Goal: Check status: Check status

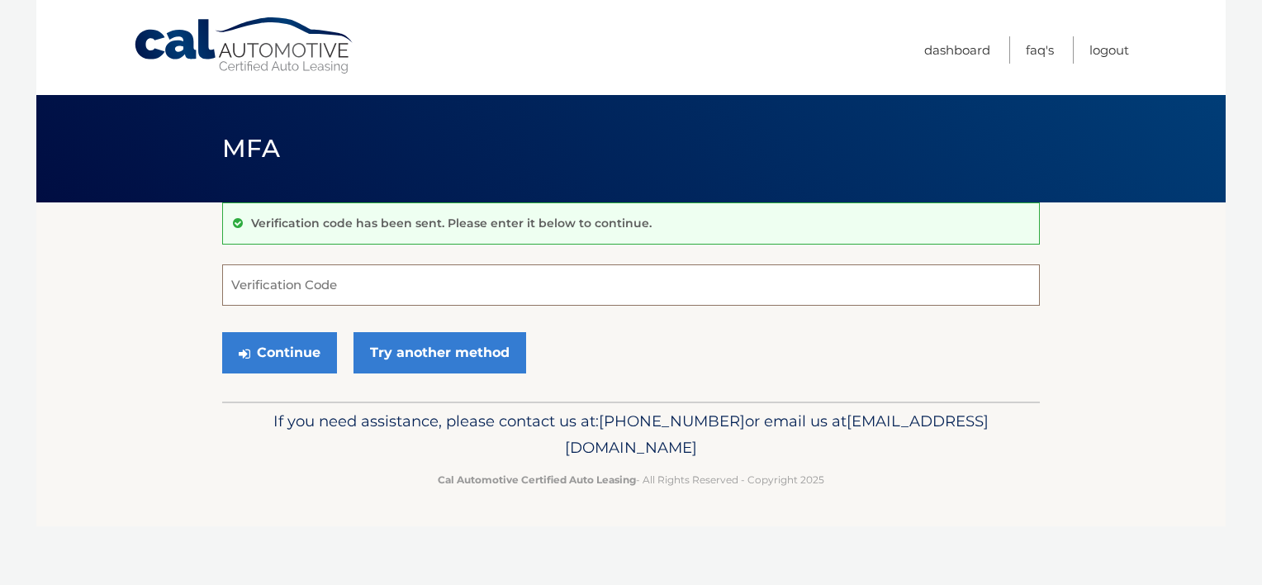
click at [288, 265] on input "Verification Code" at bounding box center [630, 284] width 817 height 41
paste input "87948"
type input "4"
paste input "87948"
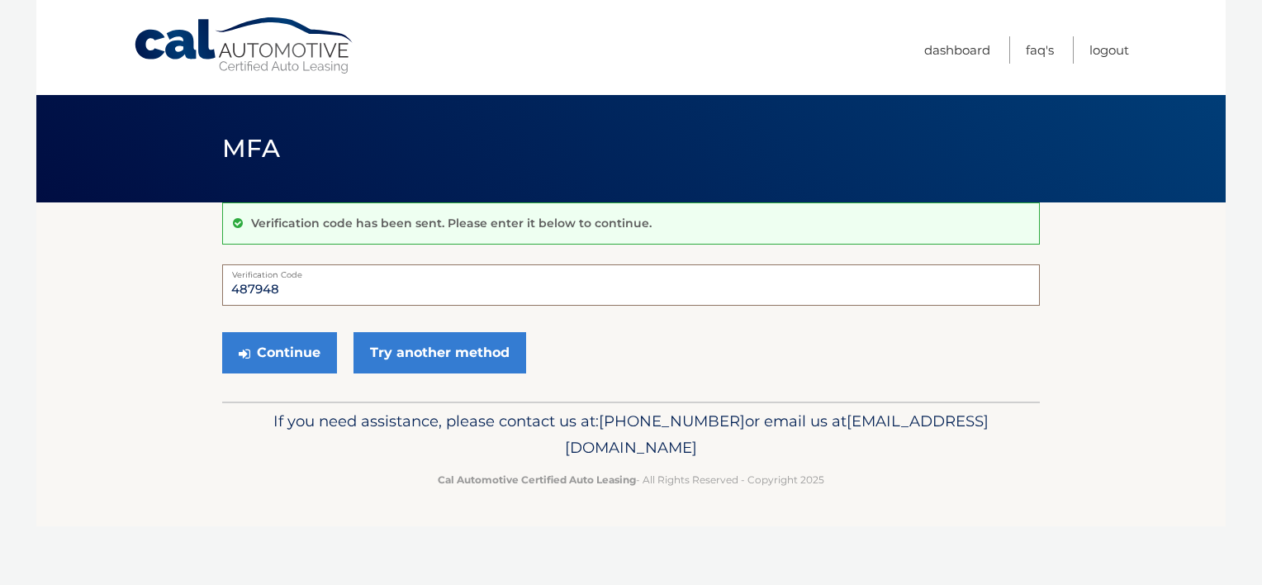
type input "487948"
click at [248, 339] on button "Continue" at bounding box center [279, 352] width 115 height 41
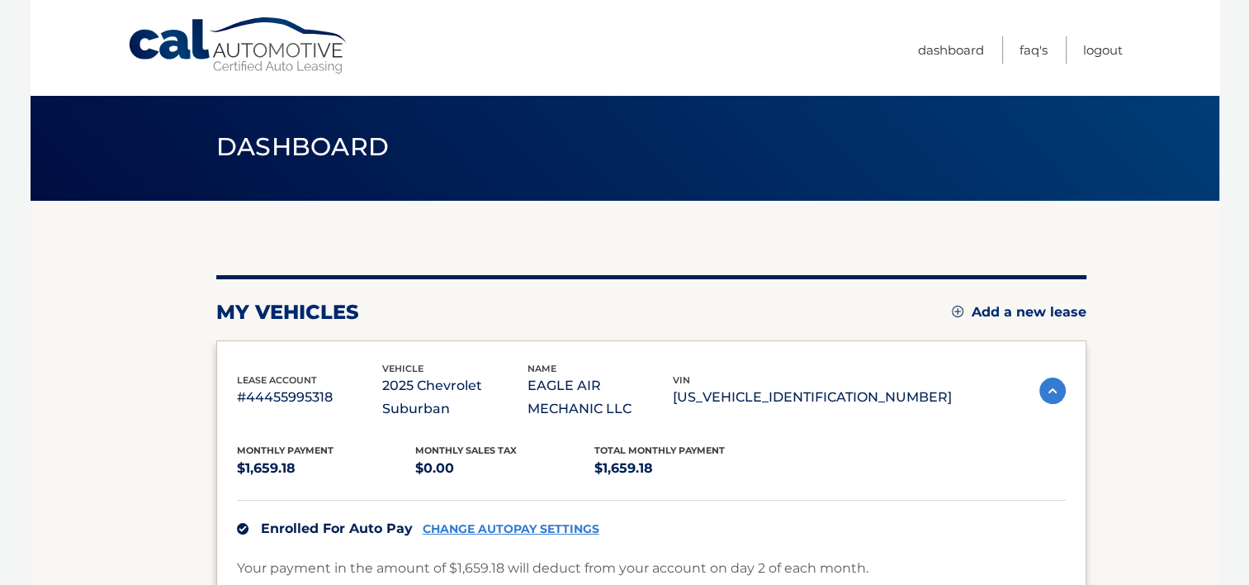
scroll to position [248, 0]
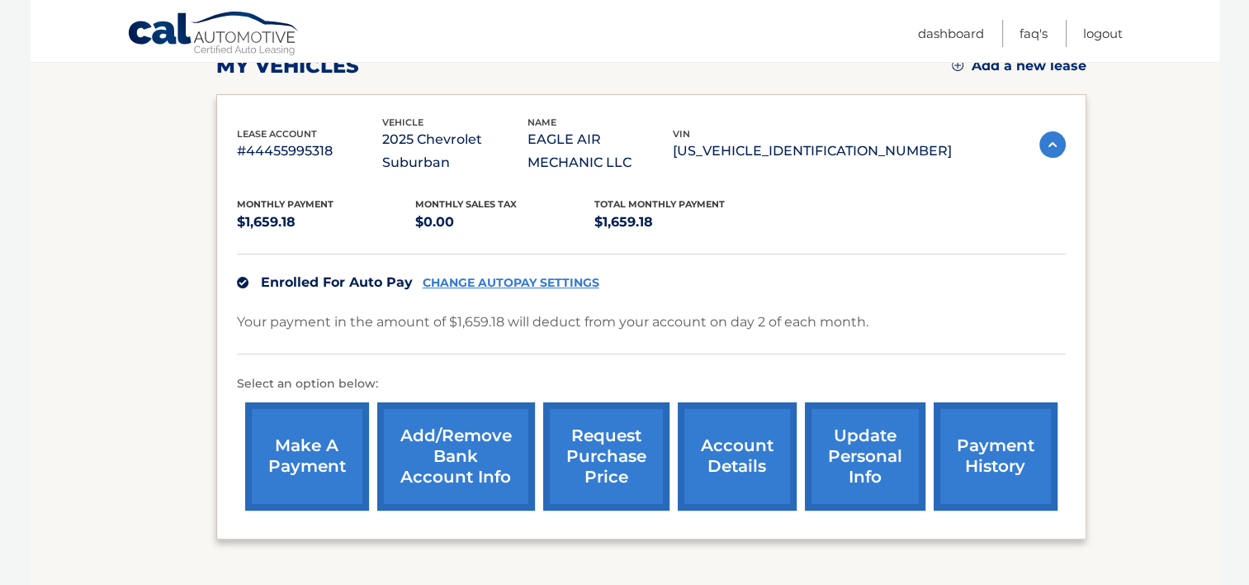
click at [1030, 439] on link "payment history" at bounding box center [996, 456] width 124 height 108
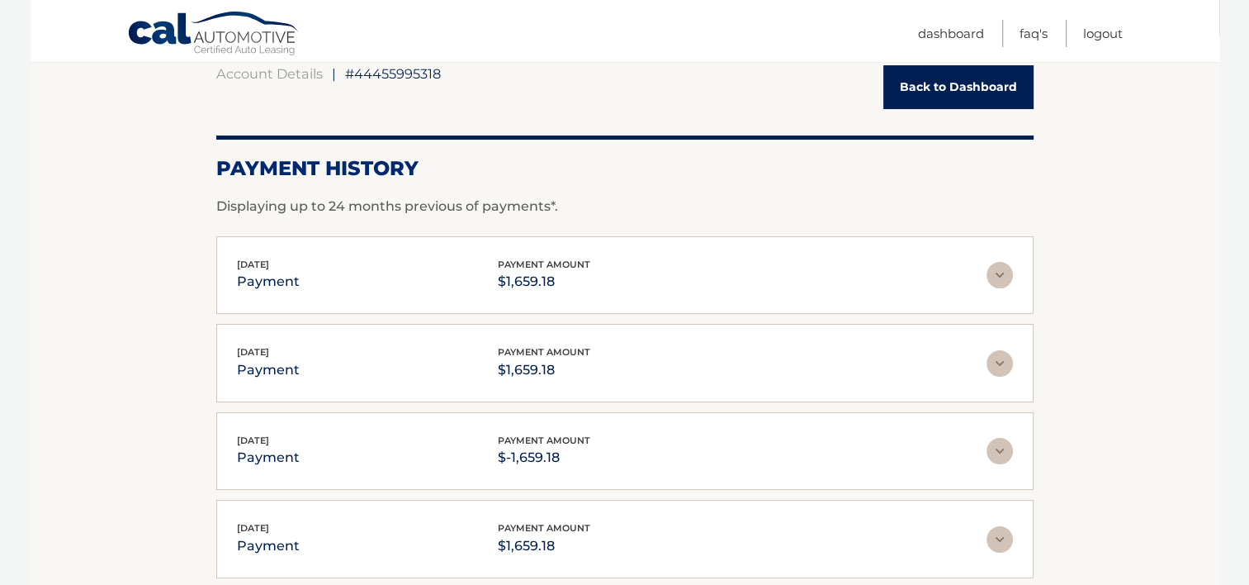
scroll to position [117, 0]
